Goal: Task Accomplishment & Management: Use online tool/utility

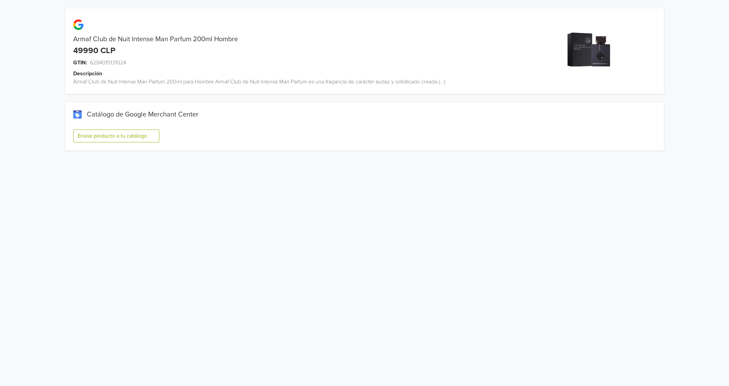
click at [125, 128] on div "Enviar producto a tu catálogo" at bounding box center [364, 139] width 582 height 24
click at [125, 136] on button "Enviar producto a tu catálogo" at bounding box center [116, 135] width 86 height 13
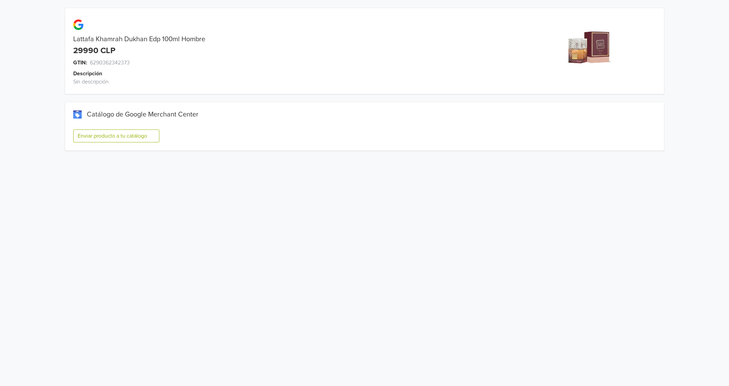
click at [94, 135] on button "Enviar producto a tu catálogo" at bounding box center [116, 135] width 86 height 13
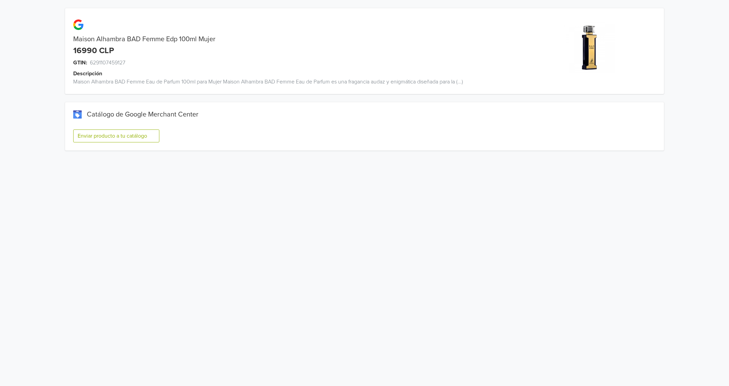
click at [99, 136] on button "Enviar producto a tu catálogo" at bounding box center [116, 135] width 86 height 13
click at [111, 137] on button "Enviar producto a tu catálogo" at bounding box center [116, 135] width 86 height 13
